Goal: Task Accomplishment & Management: Manage account settings

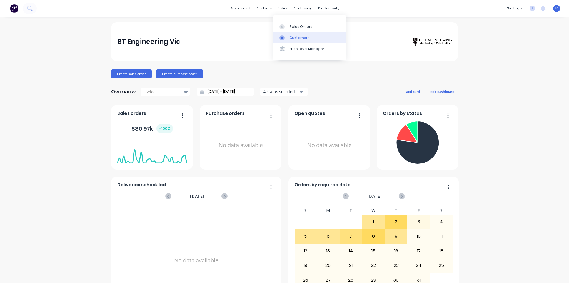
click at [297, 37] on div "Customers" at bounding box center [300, 37] width 20 height 5
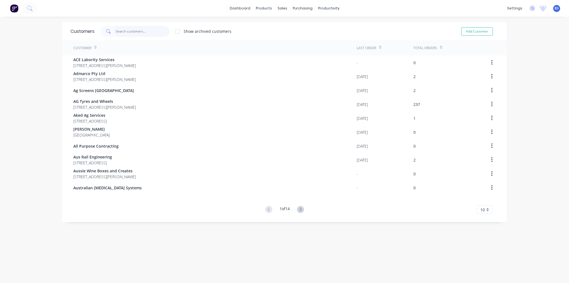
click at [143, 33] on input "text" at bounding box center [143, 31] width 54 height 11
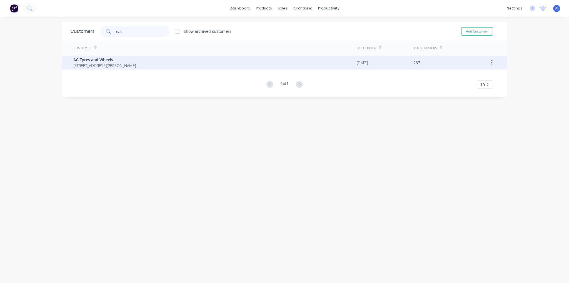
type input "ag t"
click at [136, 63] on span "[STREET_ADDRESS][PERSON_NAME]" at bounding box center [104, 66] width 63 height 6
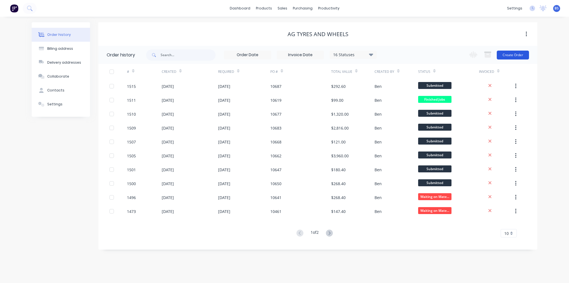
click at [509, 59] on button "Create Order" at bounding box center [513, 55] width 32 height 9
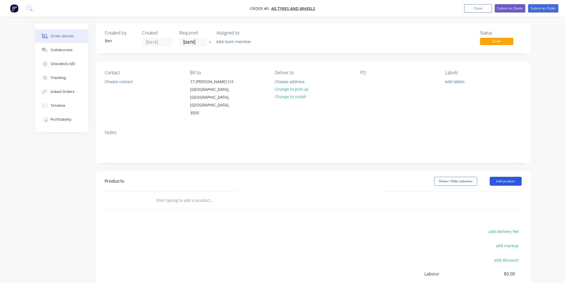
click at [511, 177] on button "Add product" at bounding box center [506, 181] width 32 height 9
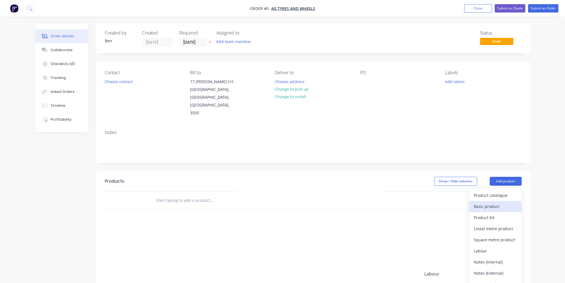
click at [492, 201] on button "Basic product" at bounding box center [495, 206] width 53 height 11
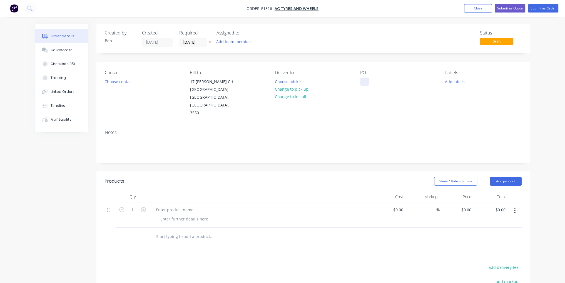
click at [362, 79] on div at bounding box center [364, 82] width 9 height 8
click at [172, 206] on div at bounding box center [174, 210] width 46 height 8
click at [143, 207] on icon "button" at bounding box center [143, 209] width 5 height 5
click at [513, 177] on button "Add product" at bounding box center [506, 181] width 32 height 9
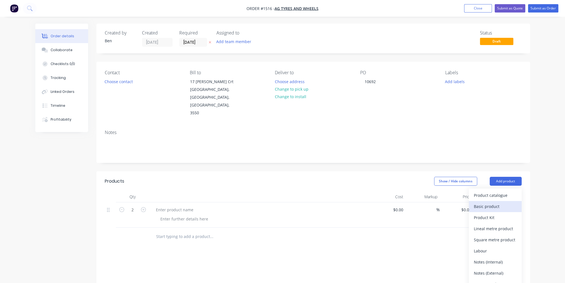
click at [508, 202] on div "Basic product" at bounding box center [495, 206] width 43 height 8
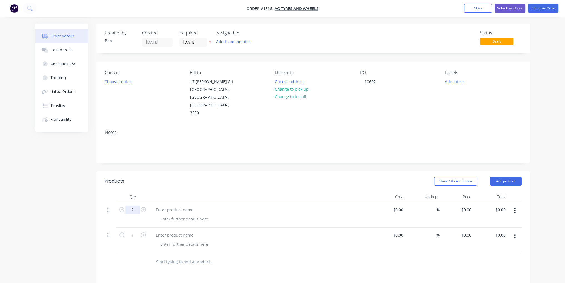
click at [133, 206] on input "2" at bounding box center [132, 210] width 14 height 8
type input "10"
click at [133, 231] on input "1" at bounding box center [132, 235] width 14 height 8
type input "10"
click at [332, 253] on div at bounding box center [249, 262] width 200 height 18
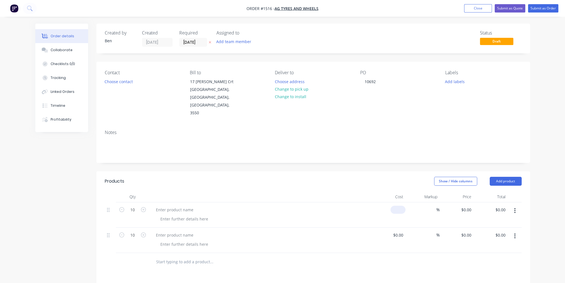
click at [398, 206] on div "$0.00" at bounding box center [397, 210] width 15 height 8
type input "$55.00"
type input "$550.00"
click at [400, 231] on input at bounding box center [402, 235] width 6 height 8
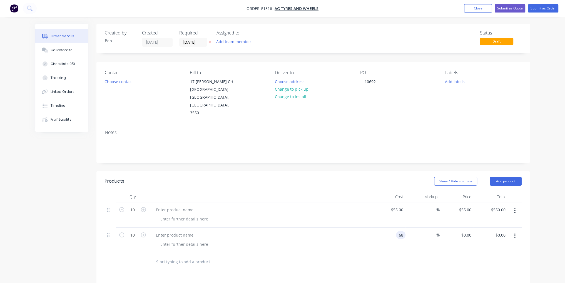
type input "$68.00"
type input "$680.00"
click at [377, 260] on div "Products Show / Hide columns Add product Qty Cost Markup Price Total 10 $55.00 …" at bounding box center [313, 287] width 434 height 233
paste div
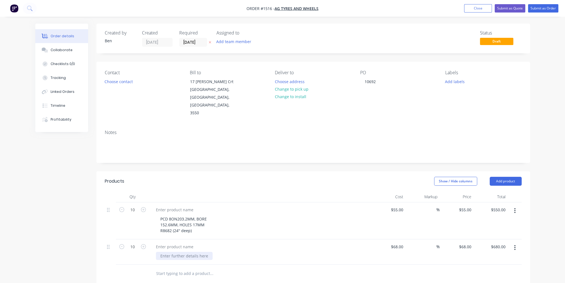
paste div
click at [248, 215] on div "PCD 8ON203.2MM, BORE 152.6MM, HOLES 17MM R8682 (24'' deep)" at bounding box center [262, 225] width 213 height 20
drag, startPoint x: 191, startPoint y: 215, endPoint x: 152, endPoint y: 215, distance: 39.2
click at [152, 215] on div "PCD 8ON203.2MM, BORE 152.6MM, HOLES 17MM R8682 (24'' deep)" at bounding box center [260, 220] width 222 height 37
copy div "R8682 (24'' deep)"
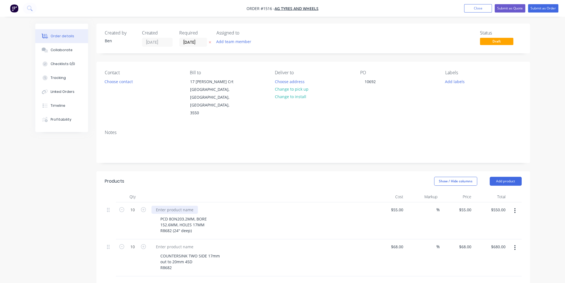
click at [176, 206] on div at bounding box center [174, 210] width 46 height 8
click at [177, 206] on div at bounding box center [174, 210] width 46 height 8
paste div
click at [180, 252] on div "COUNTERSINK TWO SIDE 17mm out to 20mm 45D R8682" at bounding box center [190, 262] width 68 height 20
drag, startPoint x: 172, startPoint y: 253, endPoint x: 160, endPoint y: 253, distance: 11.7
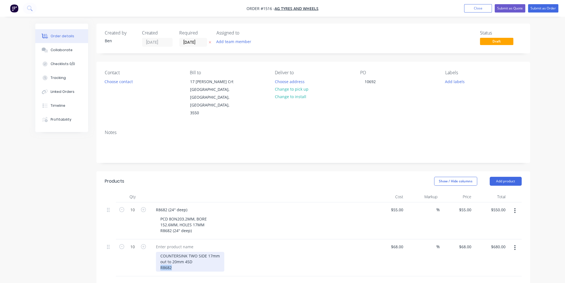
click at [160, 253] on div "COUNTERSINK TWO SIDE 17mm out to 20mm 45D R8682" at bounding box center [190, 262] width 68 height 20
copy div "R8682"
click at [182, 243] on div at bounding box center [174, 247] width 46 height 8
paste div
click at [480, 7] on button "Close" at bounding box center [478, 8] width 28 height 8
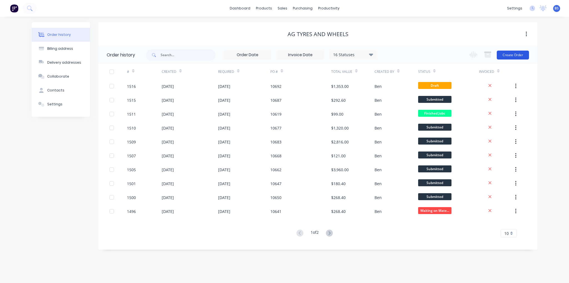
click at [518, 51] on button "Create Order" at bounding box center [513, 55] width 32 height 9
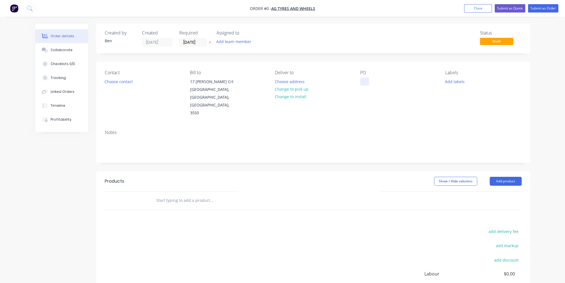
click at [365, 80] on div at bounding box center [364, 82] width 9 height 8
click at [309, 157] on div "Order details Collaborate Checklists 0/0 Tracking Linked Orders Timeline Profit…" at bounding box center [283, 188] width 506 height 328
click at [492, 177] on button "Add product" at bounding box center [506, 181] width 32 height 9
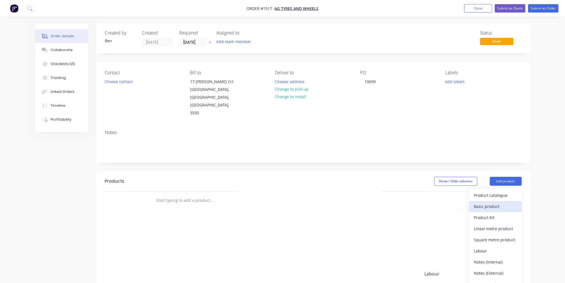
click at [496, 202] on div "Basic product" at bounding box center [495, 206] width 43 height 8
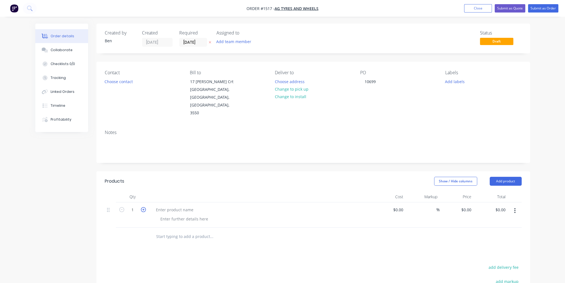
click at [143, 207] on icon "button" at bounding box center [143, 209] width 5 height 5
type input "2"
paste div
click at [197, 206] on div at bounding box center [260, 210] width 218 height 8
drag, startPoint x: 181, startPoint y: 216, endPoint x: 160, endPoint y: 215, distance: 20.9
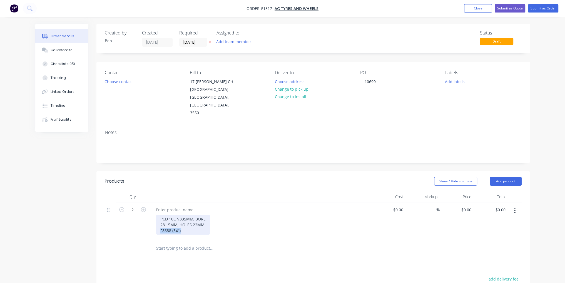
click at [160, 215] on div "PCD 10ON335MM, BORE 281.5MM, HOLES 22MM F8688 (34")" at bounding box center [183, 225] width 54 height 20
copy div "F8688 (34")"
click at [178, 206] on div at bounding box center [174, 210] width 46 height 8
paste div
click at [399, 206] on input at bounding box center [399, 210] width 13 height 8
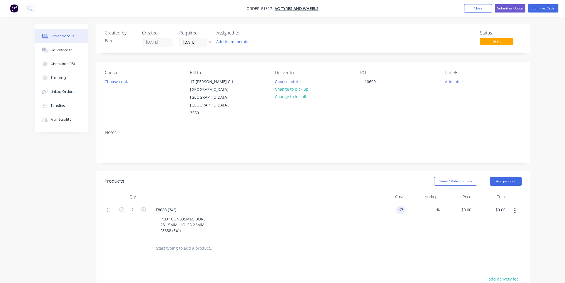
type input "$67.00"
type input "$134.00"
click at [410, 248] on div "Products Show / Hide columns Add product Qty Cost Markup Price Total 2 F8688 (3…" at bounding box center [313, 281] width 434 height 220
click at [553, 5] on button "Submit as Order" at bounding box center [543, 8] width 30 height 8
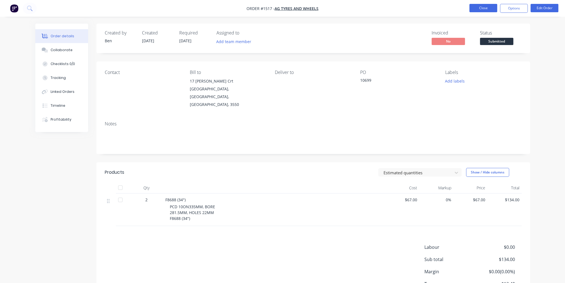
click at [477, 11] on button "Close" at bounding box center [483, 8] width 28 height 8
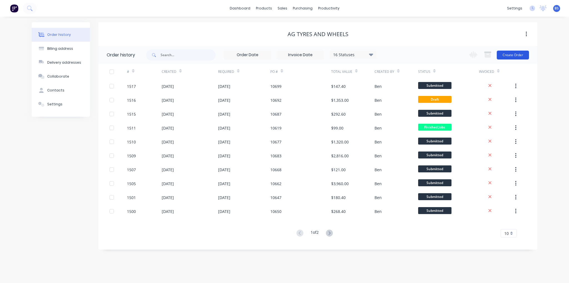
click at [525, 57] on button "Create Order" at bounding box center [513, 55] width 32 height 9
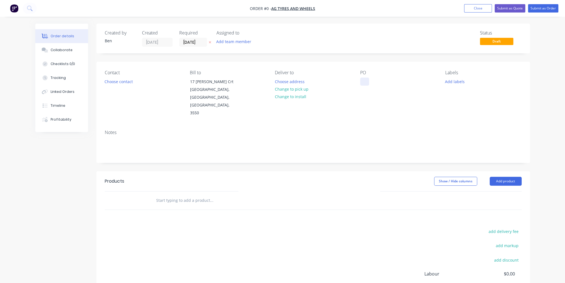
click at [361, 79] on div at bounding box center [364, 82] width 9 height 8
click at [387, 158] on div "Order details Collaborate Checklists 0/0 Tracking Linked Orders Timeline Profit…" at bounding box center [283, 188] width 506 height 328
click at [516, 177] on button "Add product" at bounding box center [506, 181] width 32 height 9
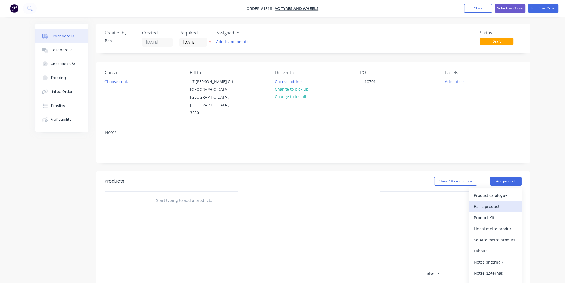
click at [510, 202] on div "Basic product" at bounding box center [495, 206] width 43 height 8
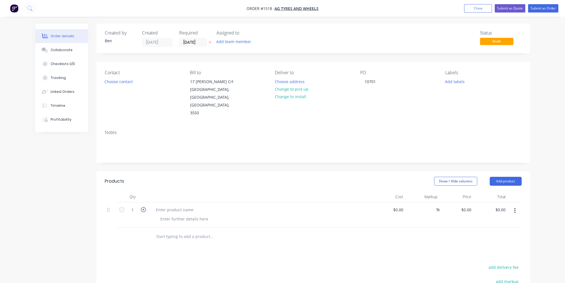
click at [144, 207] on icon "button" at bounding box center [143, 209] width 5 height 5
type input "2"
click at [507, 177] on button "Add product" at bounding box center [506, 181] width 32 height 9
click at [499, 202] on div "Basic product" at bounding box center [495, 206] width 43 height 8
click at [143, 230] on form "1" at bounding box center [132, 234] width 29 height 8
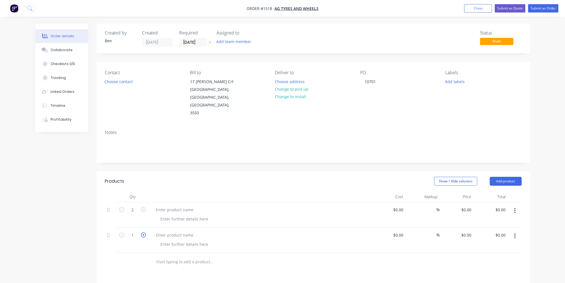
click at [143, 232] on icon "button" at bounding box center [143, 234] width 5 height 5
type input "2"
paste div
click at [238, 243] on div at bounding box center [260, 247] width 218 height 8
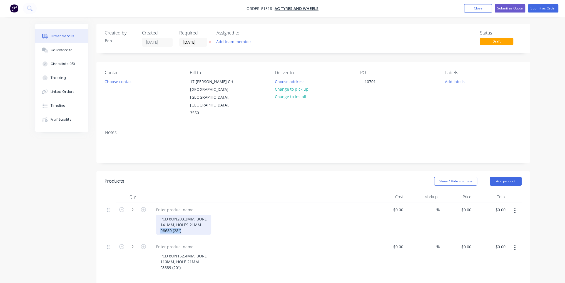
drag, startPoint x: 182, startPoint y: 217, endPoint x: 160, endPoint y: 216, distance: 22.2
click at [160, 216] on div "PCD 8ON203.2MM, BORE 141MM, HOLES 21MM R8689 (28'')" at bounding box center [183, 225] width 55 height 20
copy div "R8689 (28'')"
click at [171, 206] on div at bounding box center [174, 210] width 46 height 8
paste div
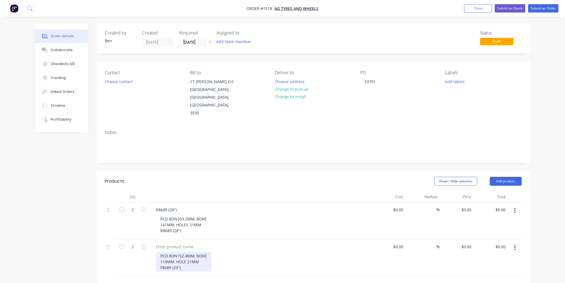
click at [176, 252] on div "PCD 8ON152.4MM, BORE 110MM, HOLE 21MM F8689 (20'')" at bounding box center [183, 262] width 55 height 20
drag, startPoint x: 180, startPoint y: 252, endPoint x: 161, endPoint y: 252, distance: 19.2
click at [161, 252] on div "PCD 8ON152.4MM, BORE 110MM, HOLE 21MM F8689 (20'')" at bounding box center [183, 262] width 55 height 20
copy div "F8689 (20'')"
click at [168, 243] on div at bounding box center [174, 247] width 46 height 8
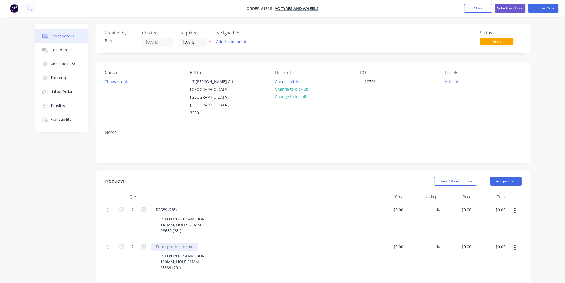
paste div
click at [351, 259] on div "F8689 (20'') PCD 8ON152.4MM, BORE 110MM, HOLE 21MM F8689 (20'')" at bounding box center [260, 257] width 222 height 37
click at [399, 206] on input at bounding box center [399, 210] width 13 height 8
type input "$55.00"
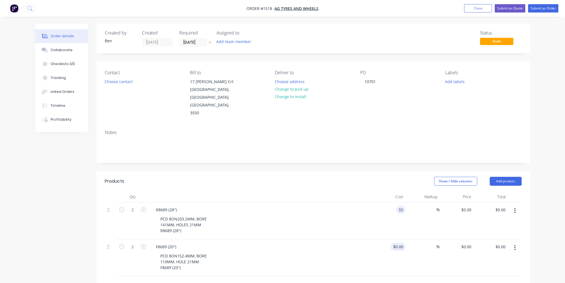
type input "$110.00"
click at [401, 243] on input at bounding box center [399, 247] width 13 height 8
type input "$55.00"
type input "$110.00"
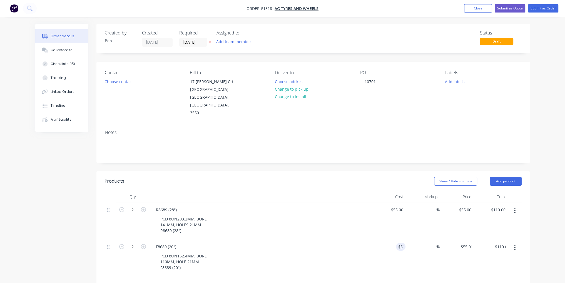
click at [416, 246] on div "%" at bounding box center [422, 257] width 34 height 37
click at [537, 8] on button "Submit as Order" at bounding box center [543, 8] width 30 height 8
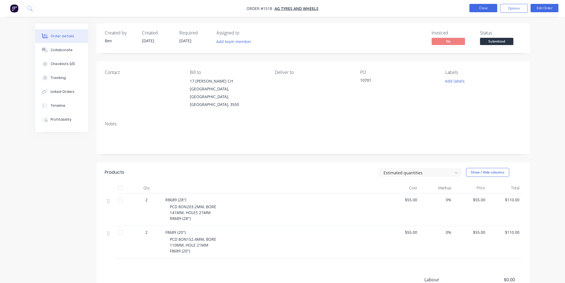
click at [477, 10] on button "Close" at bounding box center [483, 8] width 28 height 8
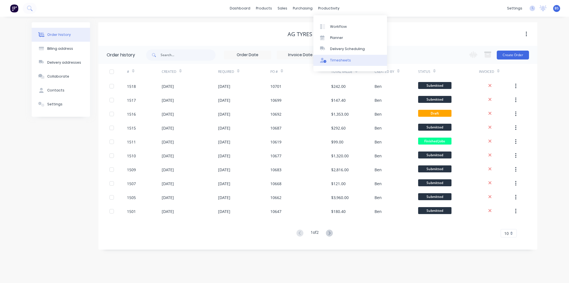
click at [342, 61] on div "Timesheets" at bounding box center [340, 60] width 21 height 5
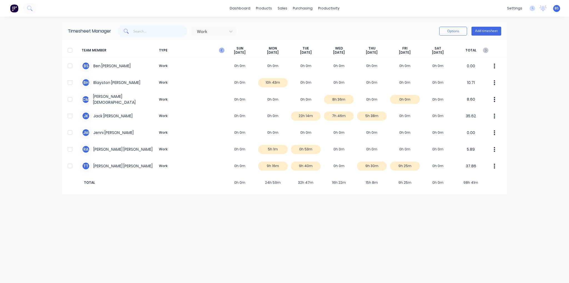
click at [220, 50] on icon "button" at bounding box center [222, 51] width 6 height 6
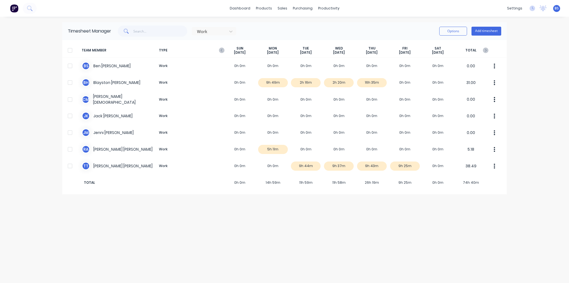
click at [220, 50] on icon "button" at bounding box center [222, 51] width 6 height 6
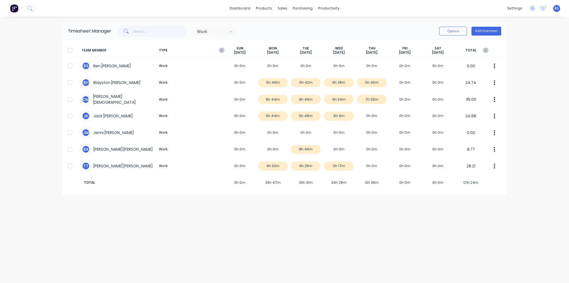
click at [220, 50] on icon "button" at bounding box center [222, 51] width 6 height 6
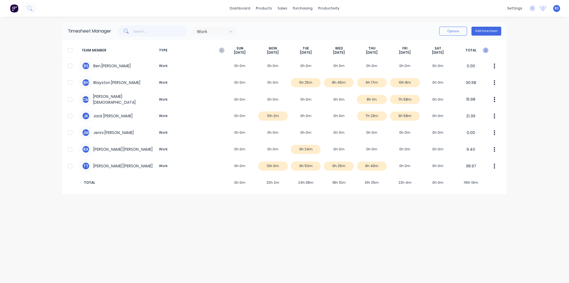
click at [487, 52] on icon "button" at bounding box center [486, 51] width 6 height 6
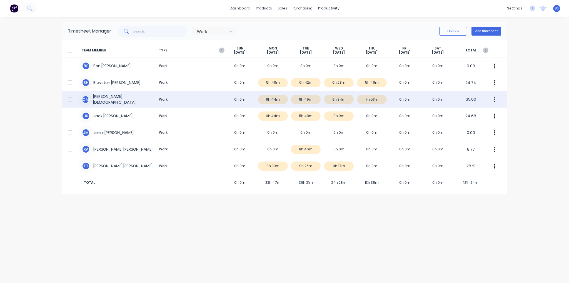
click at [342, 99] on div "C M [PERSON_NAME] Work 0h 0m 8h 44m 8h 49m 9h 34m 7h 53m 0h 0m 0h 0m 35.00" at bounding box center [284, 99] width 445 height 17
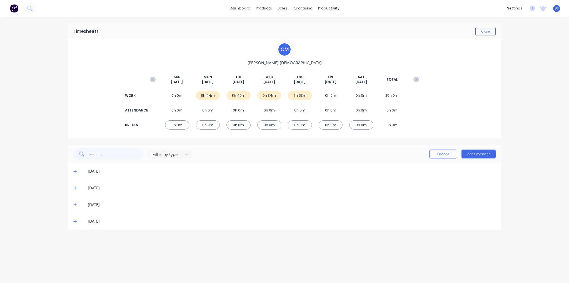
click at [76, 206] on icon at bounding box center [75, 205] width 4 height 4
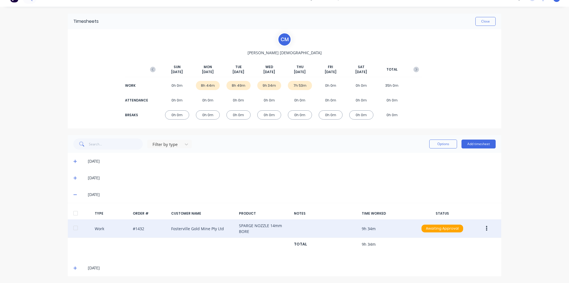
scroll to position [10, 0]
click at [486, 230] on icon "button" at bounding box center [486, 228] width 1 height 5
click at [470, 207] on div "Edit" at bounding box center [467, 208] width 43 height 8
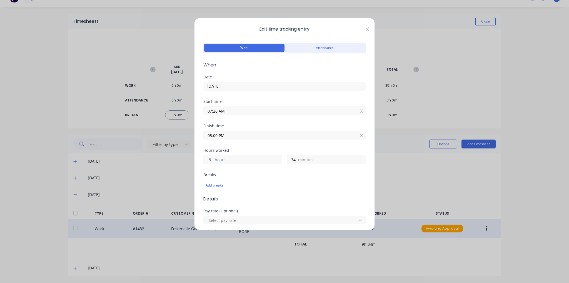
click at [366, 29] on icon at bounding box center [367, 29] width 3 height 4
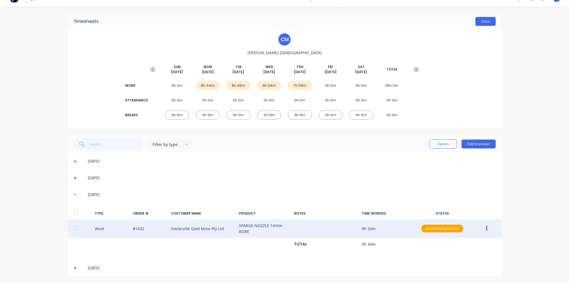
click at [486, 21] on button "Close" at bounding box center [486, 21] width 20 height 9
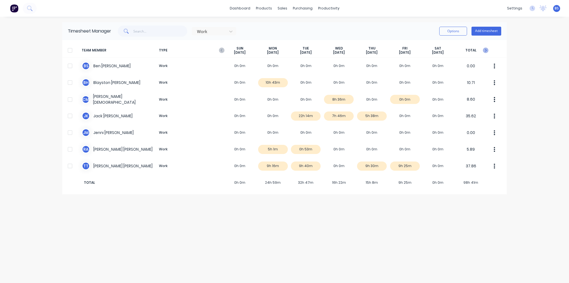
click at [486, 49] on icon "button" at bounding box center [486, 51] width 6 height 6
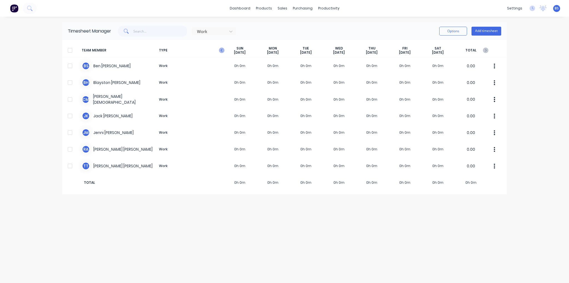
click at [220, 51] on icon "button" at bounding box center [222, 51] width 6 height 6
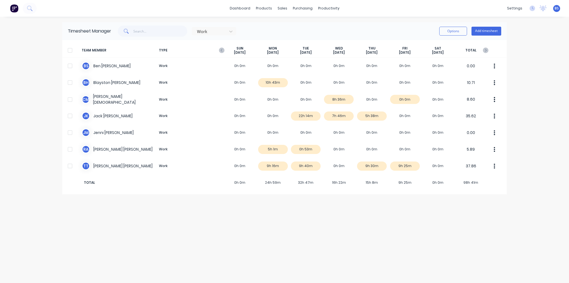
click at [220, 51] on icon "button" at bounding box center [222, 51] width 6 height 6
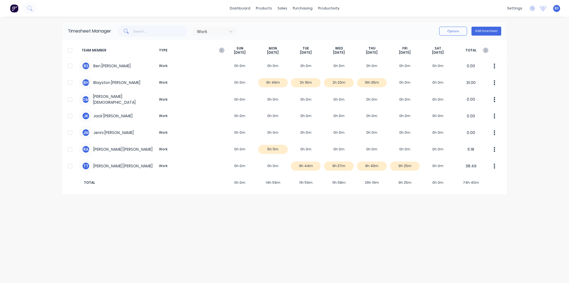
click at [220, 51] on icon "button" at bounding box center [222, 51] width 6 height 6
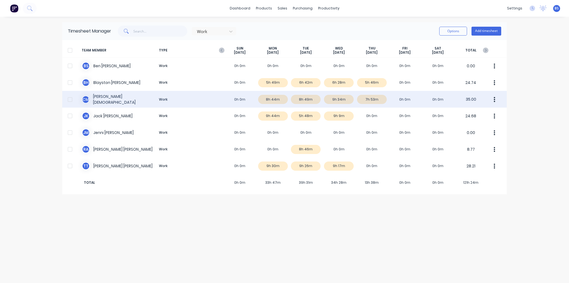
click at [380, 101] on div "C M [PERSON_NAME] Work 0h 0m 8h 44m 8h 49m 9h 34m 7h 53m 0h 0m 0h 0m 35.00" at bounding box center [284, 99] width 445 height 17
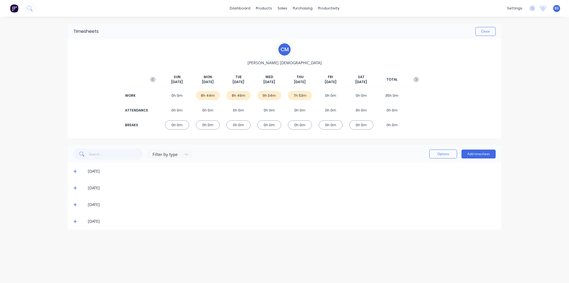
click at [76, 220] on icon at bounding box center [75, 221] width 4 height 4
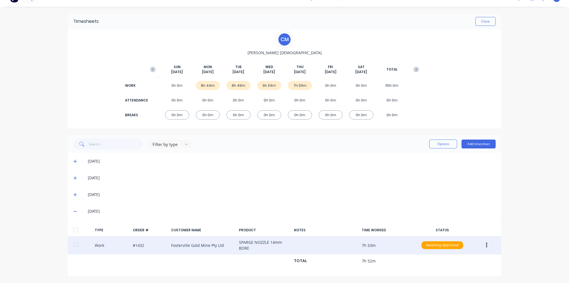
click at [483, 247] on button "button" at bounding box center [486, 245] width 13 height 10
click at [459, 224] on div "Edit" at bounding box center [467, 224] width 43 height 8
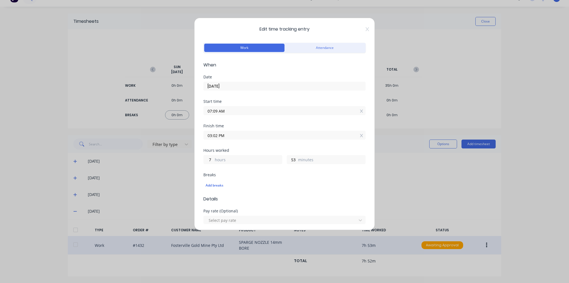
click at [365, 28] on div "Edit time tracking entry Work Attendance When Date [DATE] Start time 07:09 AM F…" at bounding box center [284, 124] width 181 height 212
click at [488, 18] on div "Edit time tracking entry Work Attendance When Date [DATE] Start time 07:09 AM F…" at bounding box center [284, 141] width 569 height 283
click at [365, 30] on div "Edit time tracking entry Work Attendance When Date [DATE] Start time 07:09 AM F…" at bounding box center [284, 124] width 181 height 212
click at [366, 30] on icon at bounding box center [367, 29] width 3 height 4
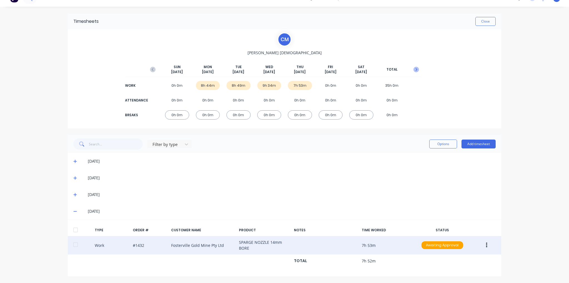
click at [416, 69] on icon "button" at bounding box center [417, 69] width 2 height 3
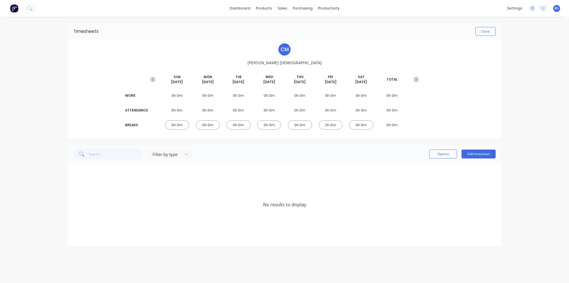
scroll to position [0, 0]
click at [415, 69] on div "[DATE] [DATE] [DATE] [DATE] [DATE] [DATE] [DATE] TOTAL WORK 0h 0m 0h 0m 0h 0m 0…" at bounding box center [284, 100] width 275 height 69
click at [417, 80] on icon "button" at bounding box center [417, 79] width 2 height 3
click at [76, 187] on icon at bounding box center [75, 188] width 4 height 4
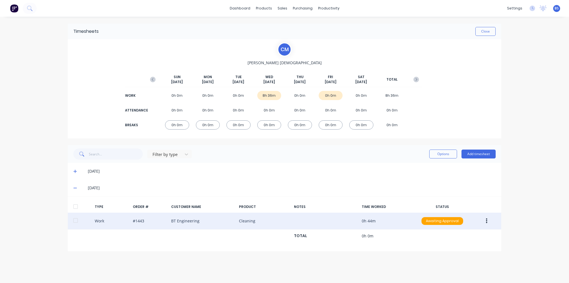
click at [491, 226] on div "Work #1443 BT Engineering Cleaning 0h 44m Awaiting Approval" at bounding box center [285, 221] width 434 height 17
click at [487, 220] on icon "button" at bounding box center [486, 220] width 1 height 5
click at [484, 203] on div "Edit" at bounding box center [467, 200] width 43 height 8
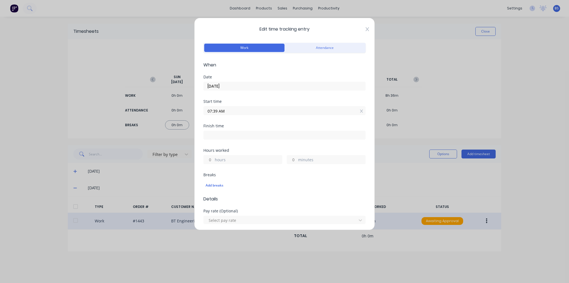
click at [366, 27] on icon at bounding box center [367, 29] width 3 height 4
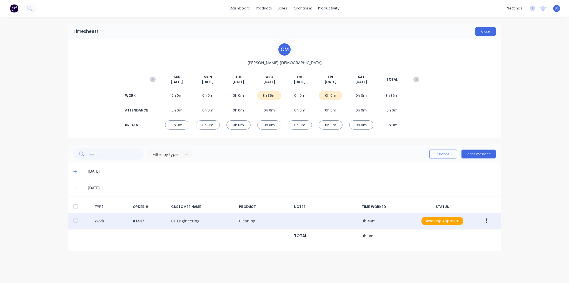
click at [485, 27] on button "Close" at bounding box center [486, 31] width 20 height 9
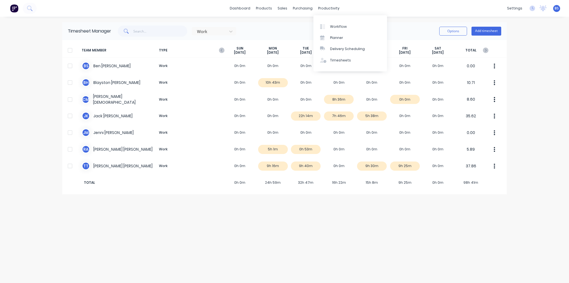
click at [412, 5] on div "dashboard products sales purchasing productivity dashboard products Product Cat…" at bounding box center [284, 8] width 569 height 17
click at [298, 38] on div "Customers" at bounding box center [302, 37] width 20 height 5
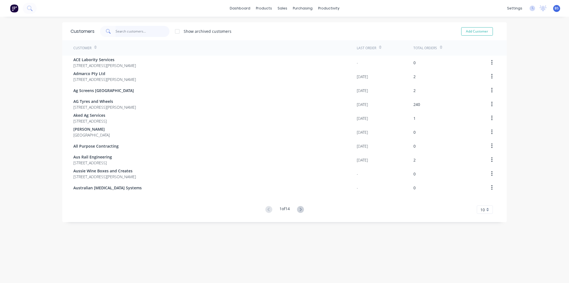
click at [135, 34] on input "text" at bounding box center [143, 31] width 54 height 11
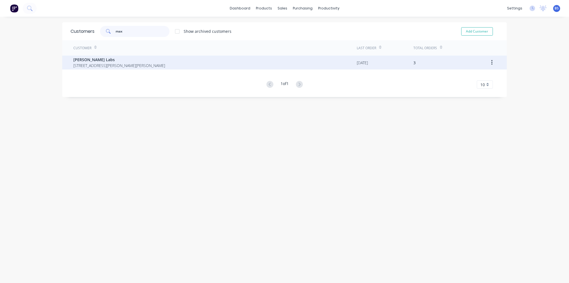
type input "max"
click at [112, 64] on span "[STREET_ADDRESS][PERSON_NAME][PERSON_NAME]" at bounding box center [119, 66] width 92 height 6
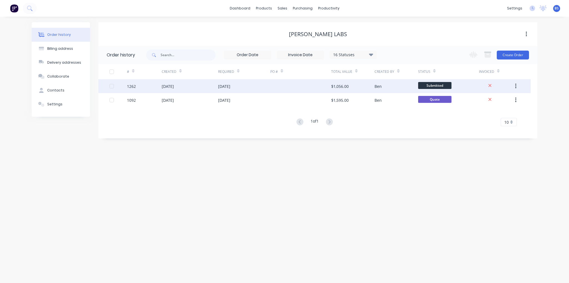
click at [189, 84] on div "[DATE]" at bounding box center [190, 86] width 56 height 14
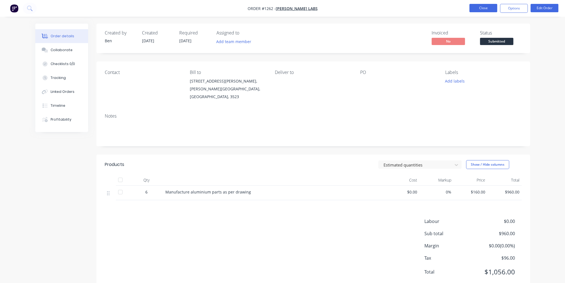
click at [474, 8] on button "Close" at bounding box center [483, 8] width 28 height 8
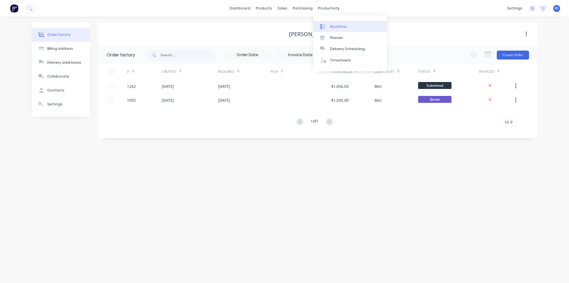
click at [334, 27] on div "Workflow" at bounding box center [338, 26] width 17 height 5
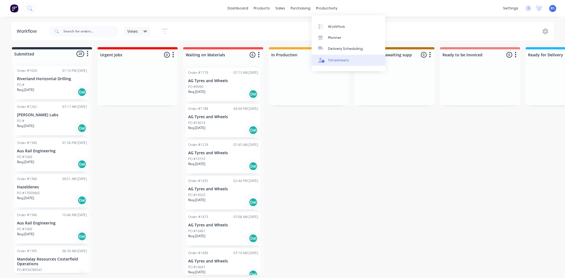
click at [346, 58] on div "Timesheets" at bounding box center [338, 60] width 21 height 5
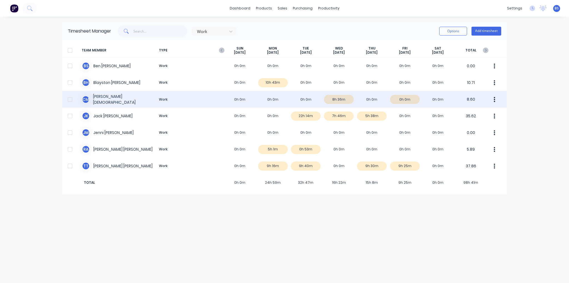
click at [408, 98] on div "C M [PERSON_NAME] Work 0h 0m 0h 0m 0h 0m 8h 36m 0h 0m 0h 0m 0h 0m 8.60" at bounding box center [284, 99] width 445 height 17
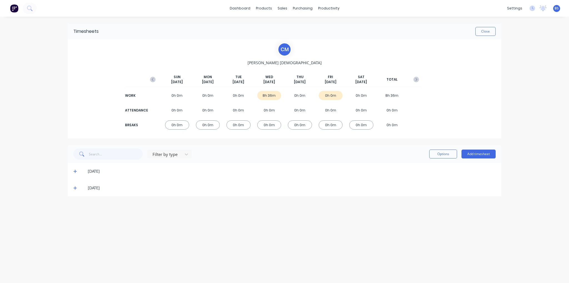
click at [75, 187] on icon at bounding box center [74, 187] width 3 height 3
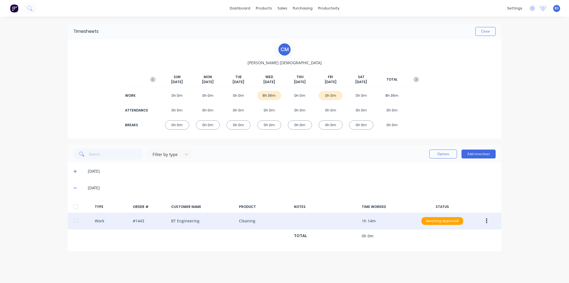
click at [488, 221] on button "button" at bounding box center [486, 221] width 13 height 10
click at [481, 201] on div "Edit" at bounding box center [467, 200] width 43 height 8
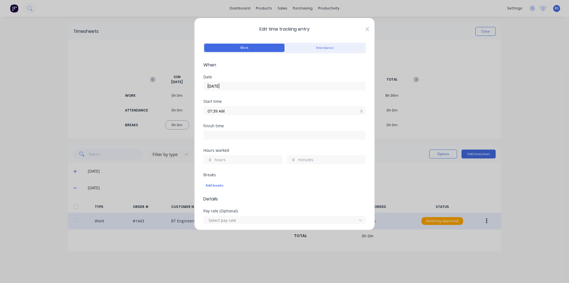
click at [366, 28] on icon at bounding box center [367, 29] width 3 height 4
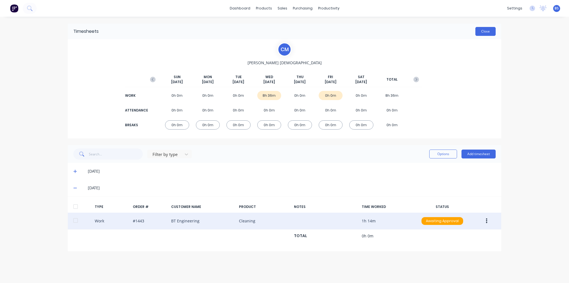
click at [480, 32] on button "Close" at bounding box center [486, 31] width 20 height 9
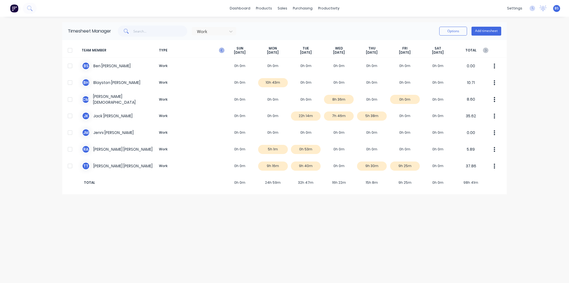
click at [219, 50] on icon "button" at bounding box center [222, 51] width 6 height 6
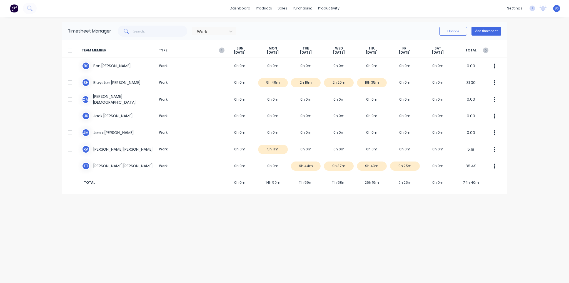
click at [219, 50] on icon "button" at bounding box center [222, 51] width 6 height 6
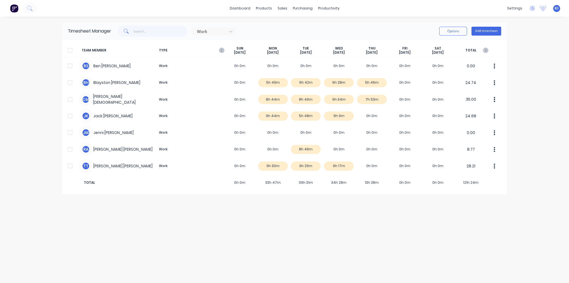
click at [219, 50] on icon "button" at bounding box center [222, 51] width 6 height 6
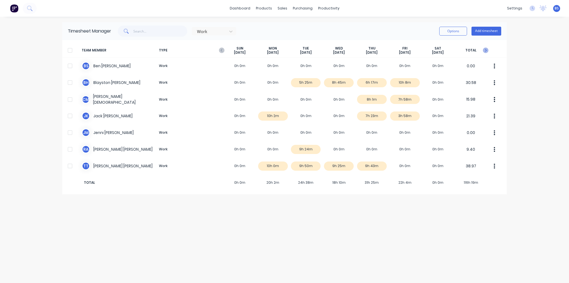
click at [487, 50] on icon "button" at bounding box center [486, 51] width 6 height 6
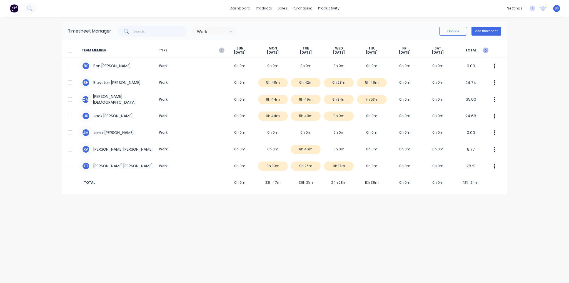
click at [487, 50] on icon "button" at bounding box center [486, 51] width 6 height 6
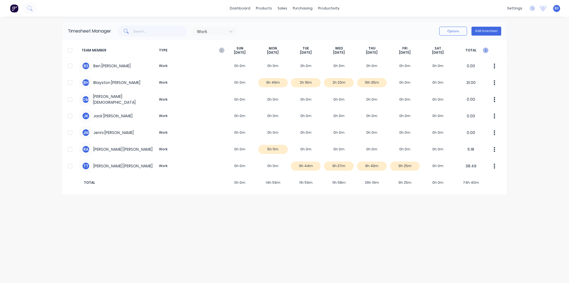
click at [487, 50] on icon "button" at bounding box center [486, 51] width 6 height 6
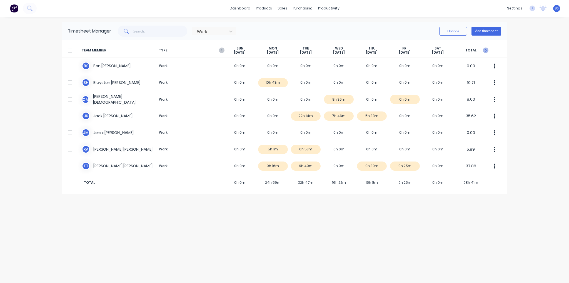
click at [487, 50] on icon "button" at bounding box center [486, 51] width 6 height 6
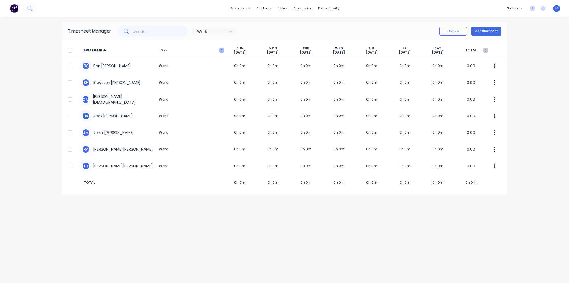
click at [220, 50] on icon "button" at bounding box center [222, 51] width 6 height 6
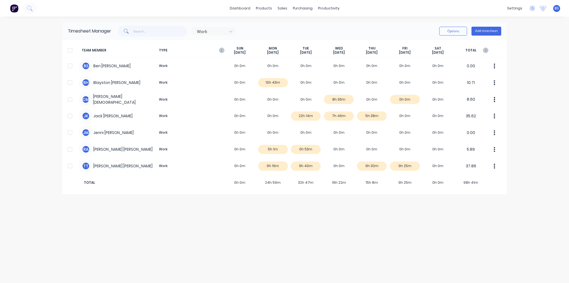
click at [524, 93] on div "dashboard products sales purchasing productivity dashboard products Product Cat…" at bounding box center [284, 141] width 569 height 283
